Goal: Contribute content: Contribute content

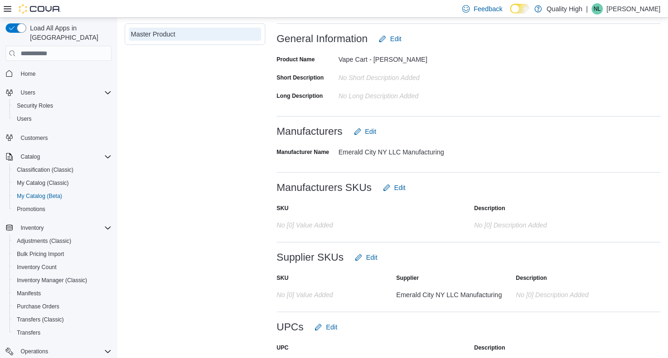
scroll to position [234, 0]
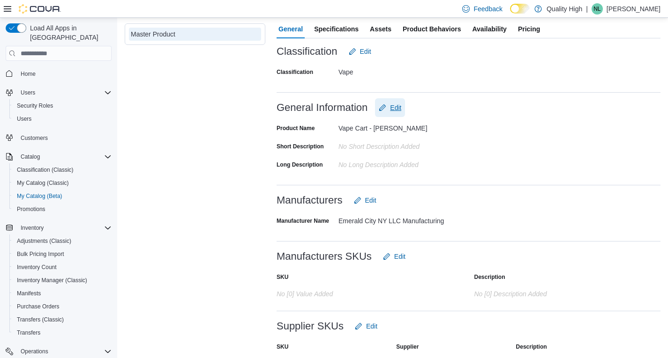
drag, startPoint x: 394, startPoint y: 106, endPoint x: 396, endPoint y: 118, distance: 12.4
click at [394, 106] on span "Edit" at bounding box center [395, 107] width 11 height 9
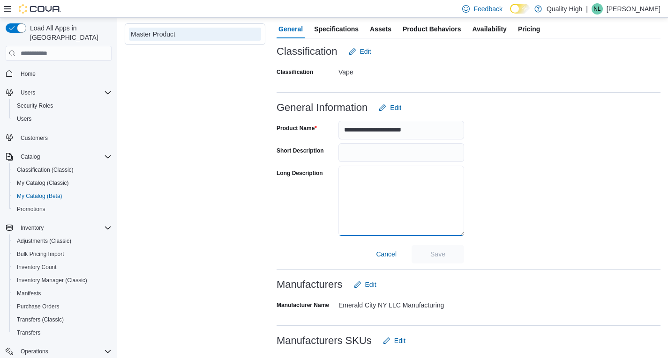
click at [345, 174] on textarea "Long Description" at bounding box center [401, 201] width 126 height 70
paste textarea "**********"
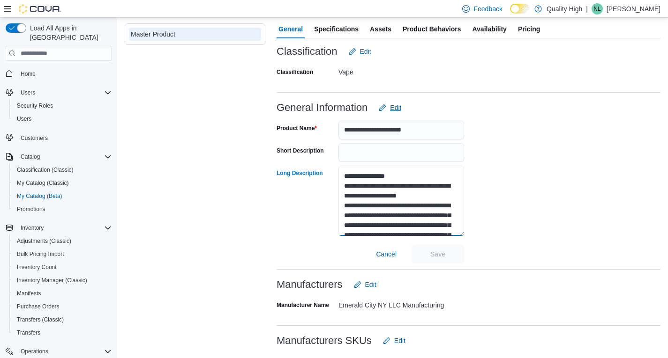
scroll to position [308, 0]
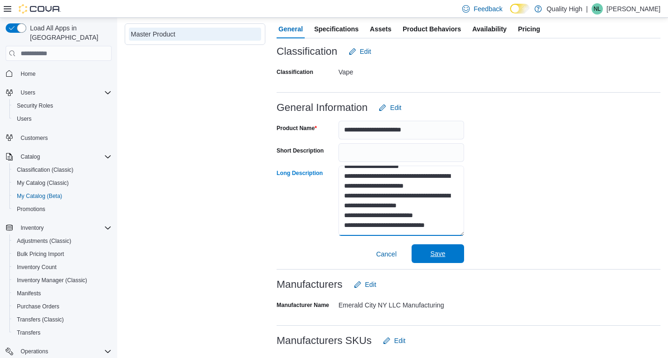
type textarea "**********"
click at [444, 256] on span "Save" at bounding box center [437, 253] width 15 height 9
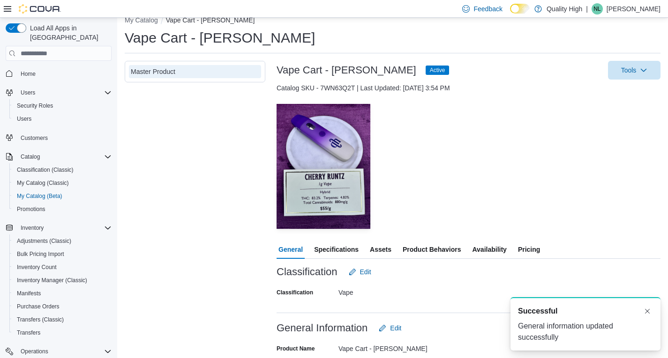
scroll to position [0, 0]
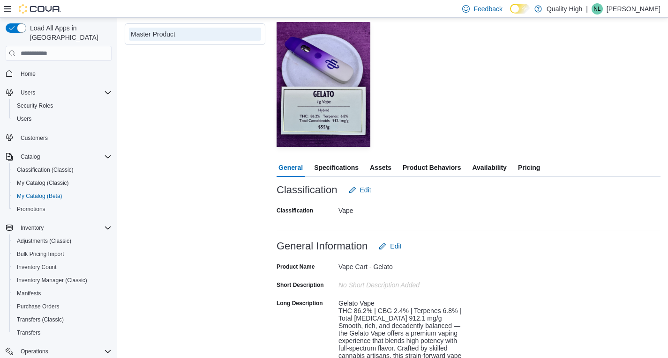
scroll to position [234, 0]
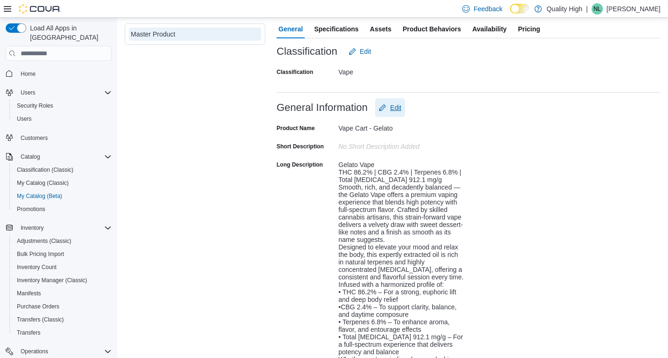
click at [400, 104] on span "Edit" at bounding box center [395, 107] width 11 height 9
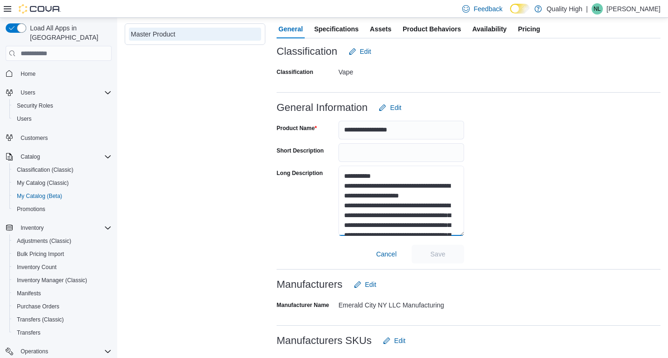
scroll to position [344, 0]
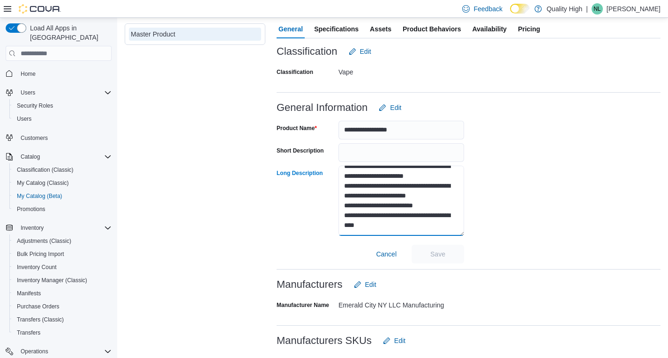
drag, startPoint x: 440, startPoint y: 216, endPoint x: 392, endPoint y: 216, distance: 47.3
click at [392, 216] on textarea "Long Description" at bounding box center [401, 201] width 126 height 70
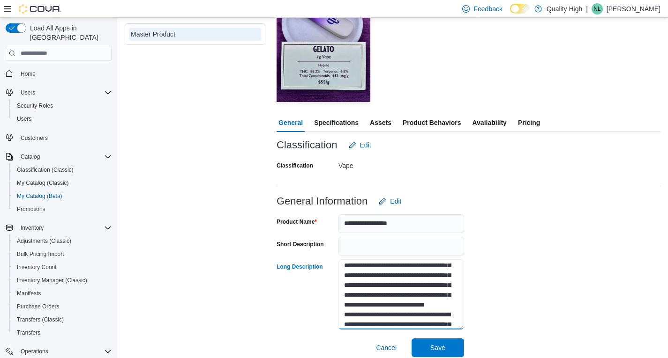
scroll to position [7, 0]
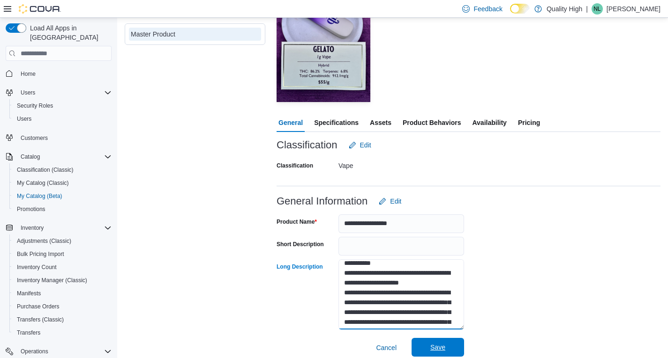
type textarea "**********"
click at [432, 345] on span "Save" at bounding box center [437, 347] width 15 height 9
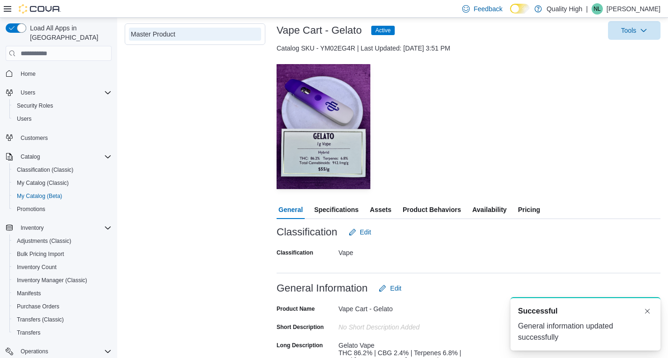
scroll to position [47, 0]
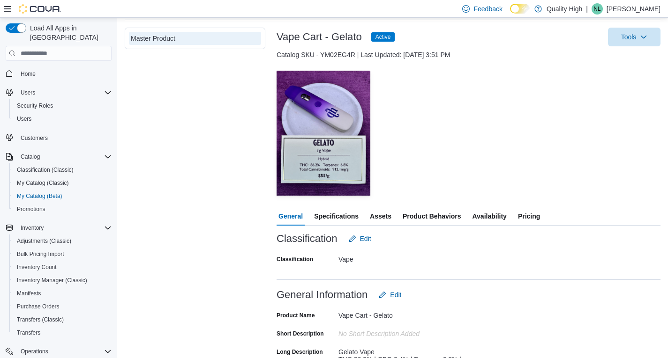
click at [0, 235] on div "Load All Apps in New Hub Home Users Security Roles Users Customers Catalog Clas…" at bounding box center [58, 190] width 117 height 344
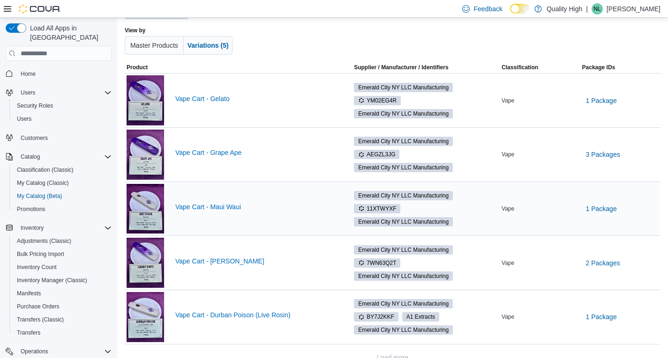
scroll to position [90, 0]
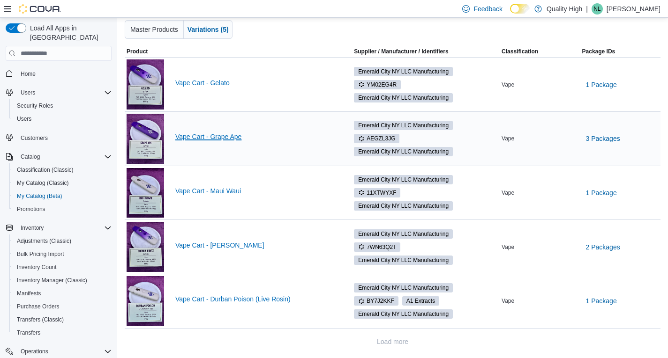
click at [199, 134] on link "Vape Cart - Grape Ape" at bounding box center [256, 136] width 162 height 7
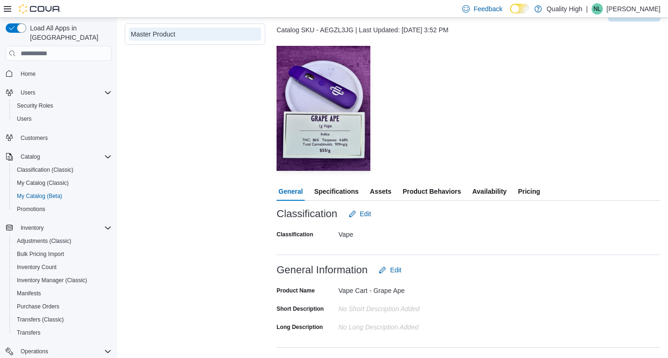
scroll to position [94, 0]
